Goal: Transaction & Acquisition: Purchase product/service

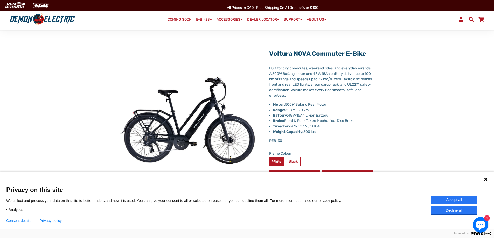
click at [278, 161] on label "White" at bounding box center [276, 161] width 15 height 9
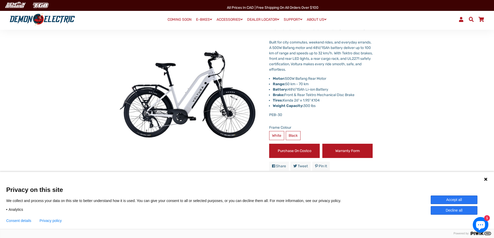
click at [291, 150] on link "Purchase on Costco" at bounding box center [294, 151] width 51 height 14
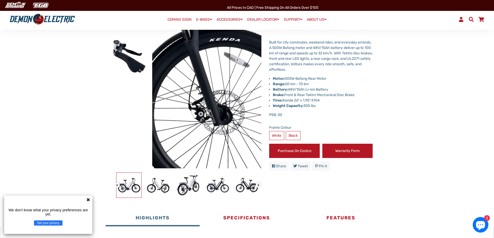
drag, startPoint x: 209, startPoint y: 121, endPoint x: 248, endPoint y: 113, distance: 39.4
click at [248, 113] on img at bounding box center [74, 47] width 519 height 519
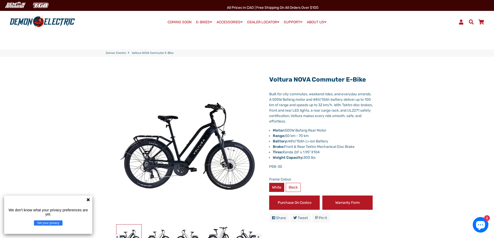
click at [279, 188] on label "White" at bounding box center [276, 187] width 15 height 9
